Goal: Navigation & Orientation: Find specific page/section

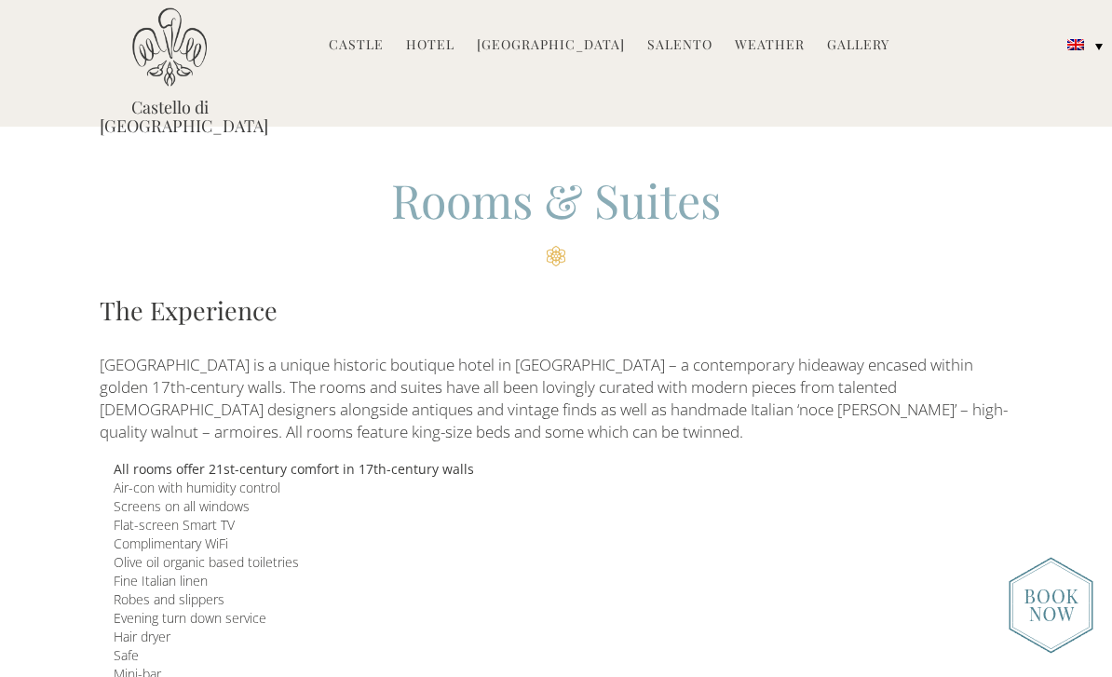
click at [454, 43] on link "Hotel" at bounding box center [430, 45] width 48 height 21
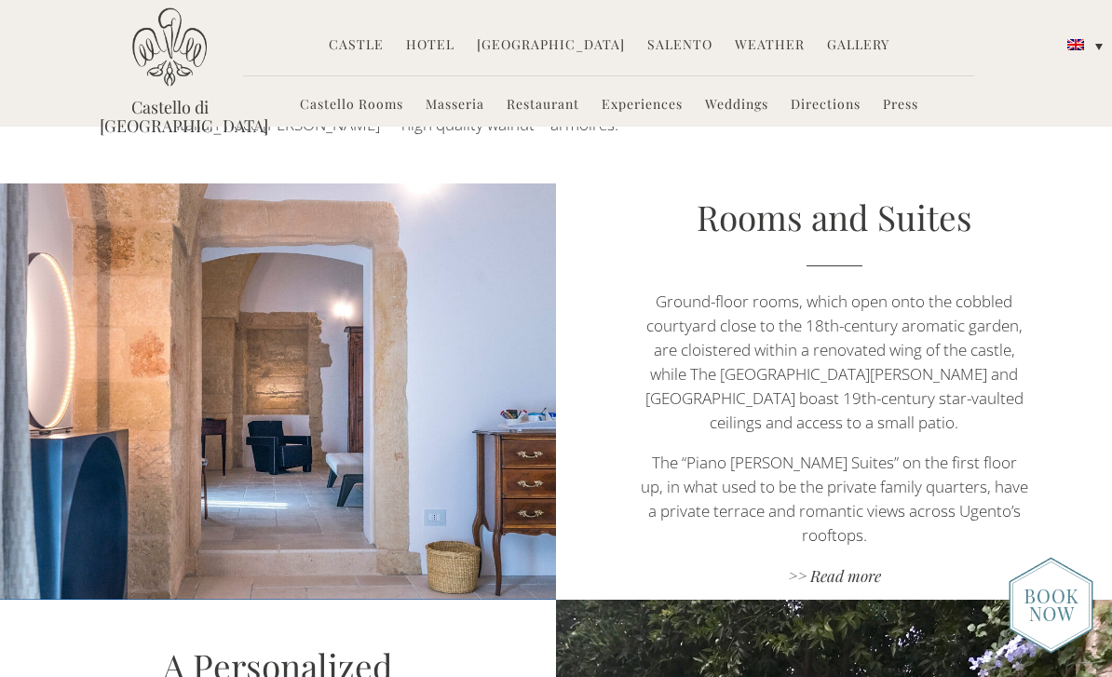
scroll to position [1026, 0]
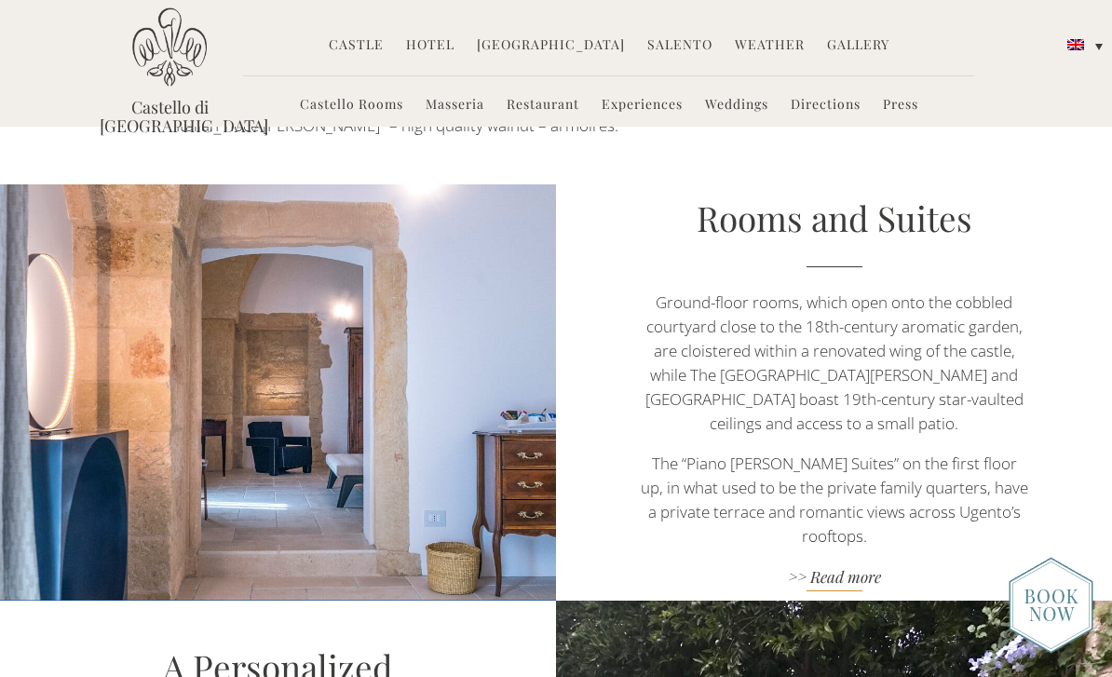
click at [832, 566] on link ">> Read more" at bounding box center [834, 578] width 389 height 25
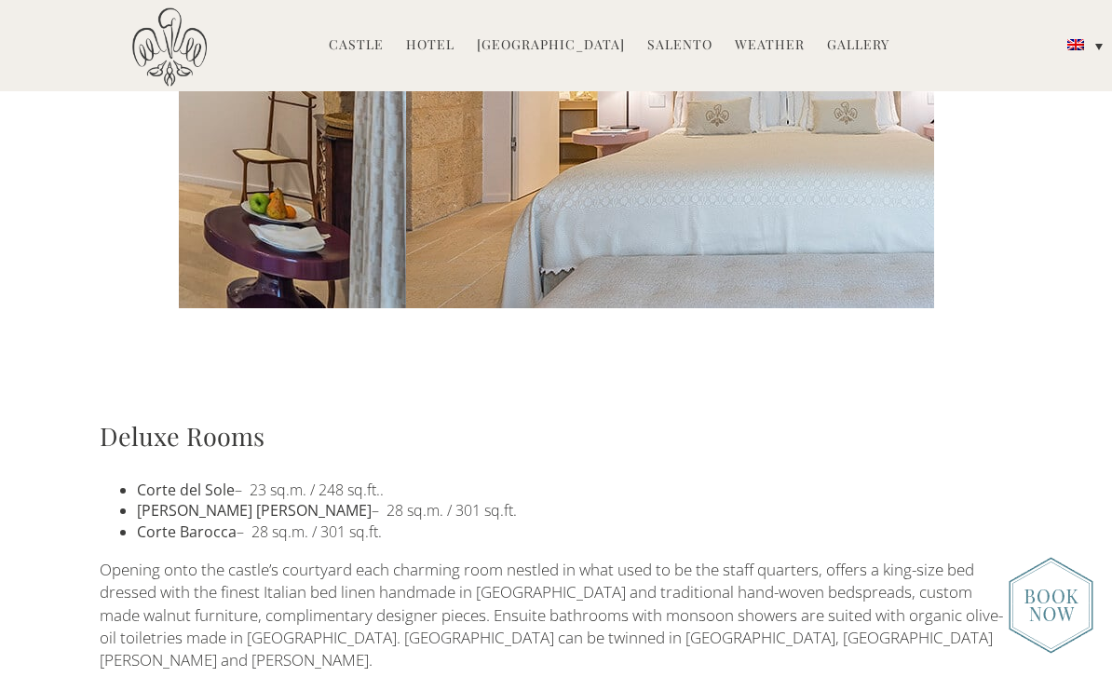
scroll to position [921, 0]
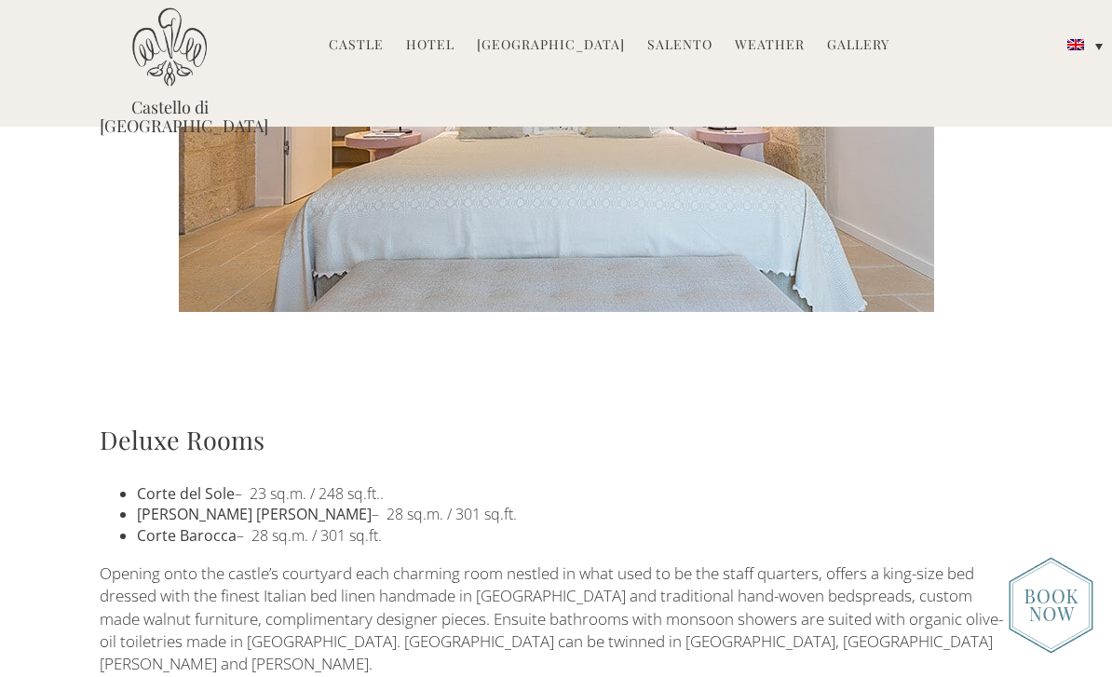
click at [432, 45] on link "Hotel" at bounding box center [430, 45] width 48 height 21
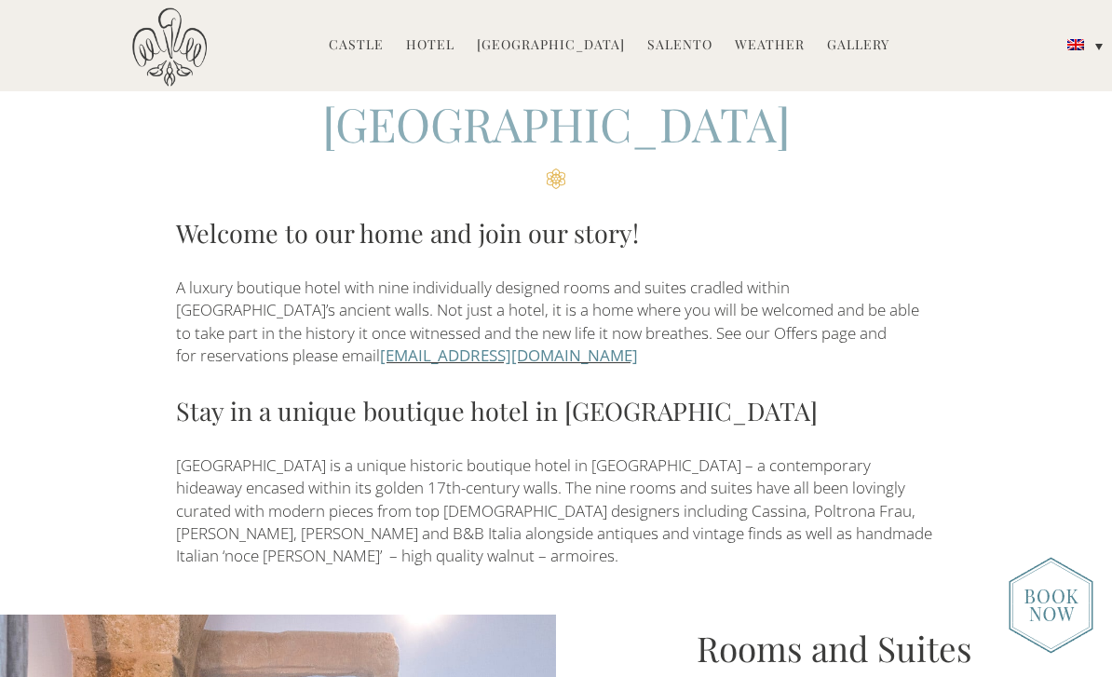
scroll to position [597, 0]
